Goal: Task Accomplishment & Management: Manage account settings

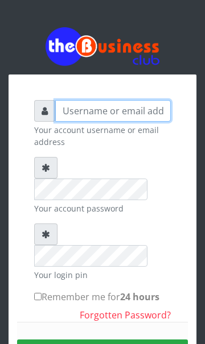
click at [83, 113] on input "text" at bounding box center [112, 111] width 115 height 22
type input "[EMAIL_ADDRESS][DOMAIN_NAME]"
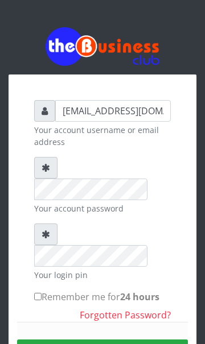
click at [35, 293] on input "Remember me for 24 hours" at bounding box center [37, 296] width 7 height 7
checkbox input "true"
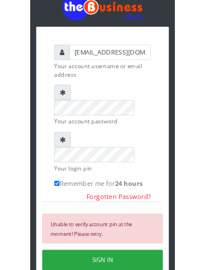
scroll to position [39, 0]
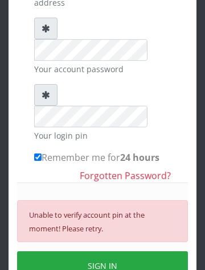
click at [88, 251] on button "SIGN IN" at bounding box center [102, 265] width 171 height 29
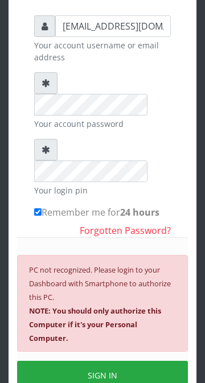
scroll to position [160, 0]
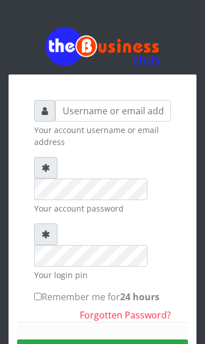
click at [39, 293] on input "Remember me for 24 hours" at bounding box center [37, 296] width 7 height 7
checkbox input "true"
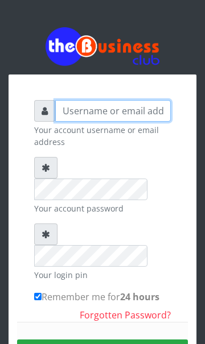
type input "[EMAIL_ADDRESS][DOMAIN_NAME]"
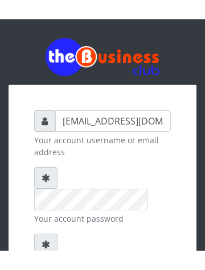
scroll to position [149, 0]
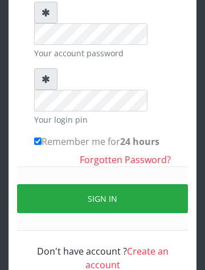
click at [72, 184] on button "Sign in" at bounding box center [102, 198] width 171 height 29
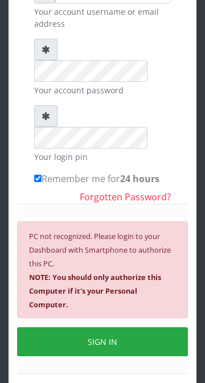
scroll to position [160, 0]
